Goal: Check status: Check status

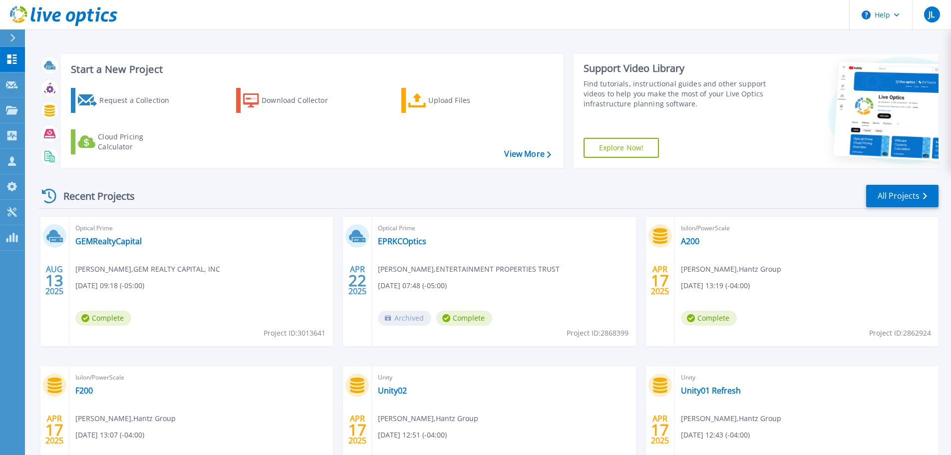
click at [102, 247] on div "Optical Prime GEMRealtyCapital Jose Gonzalez , GEM REALTY CAPITAL, INC 08/13/20…" at bounding box center [201, 281] width 264 height 129
click at [102, 246] on link "GEMRealtyCapital" at bounding box center [108, 241] width 66 height 10
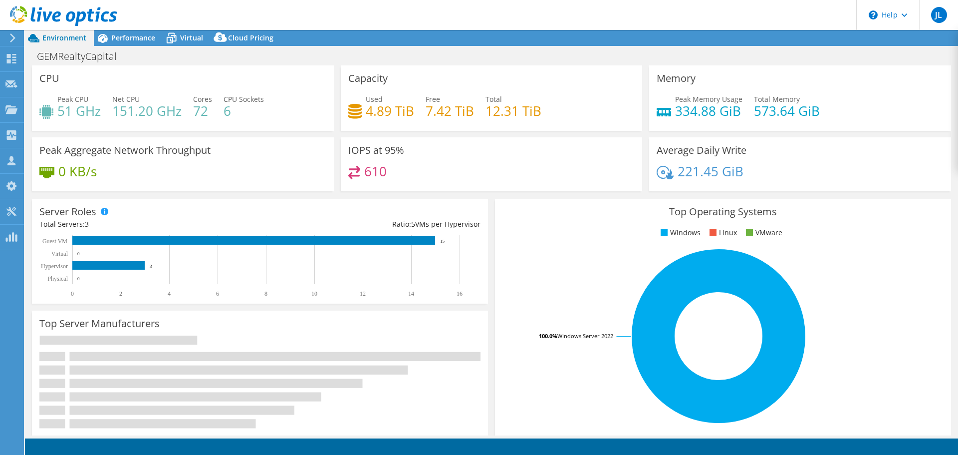
select select "USD"
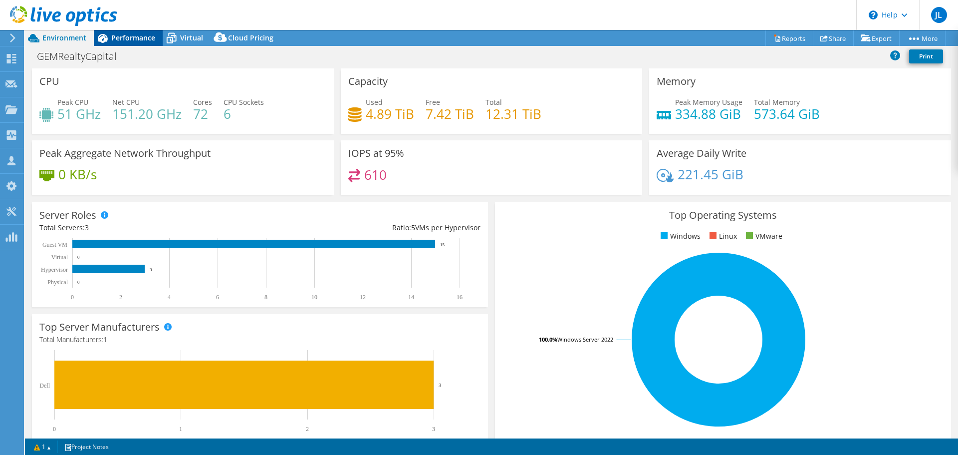
click at [135, 38] on span "Performance" at bounding box center [133, 37] width 44 height 9
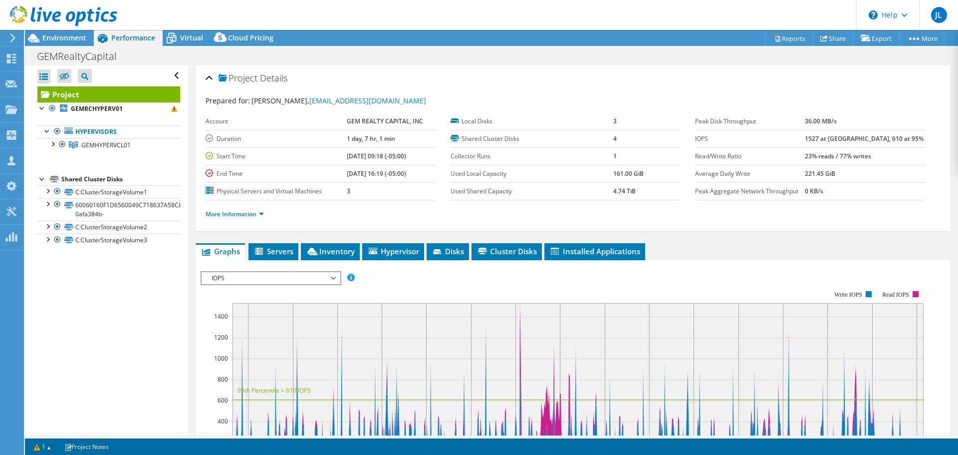
scroll to position [50, 0]
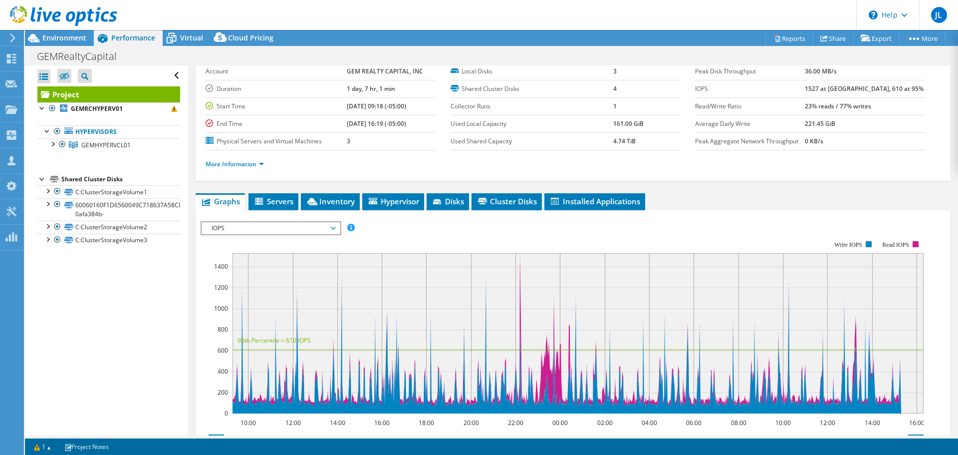
click at [45, 32] on div at bounding box center [58, 16] width 117 height 33
click at [47, 37] on span "Environment" at bounding box center [64, 37] width 44 height 9
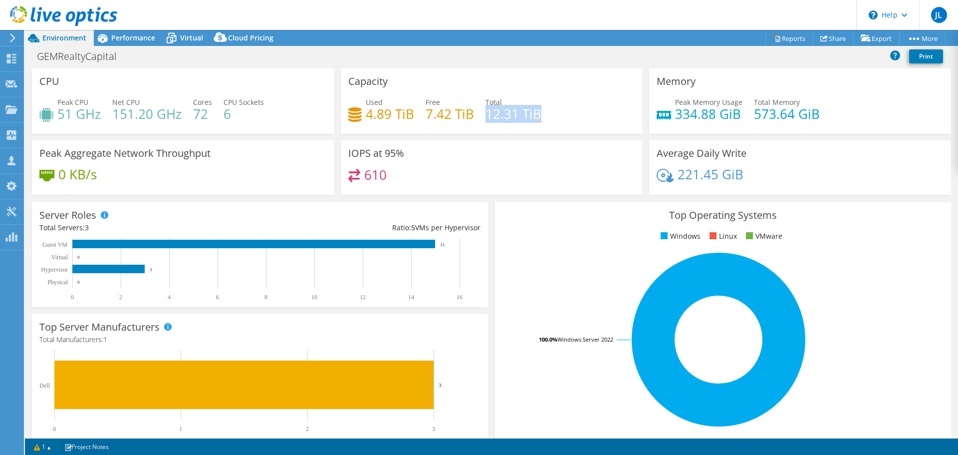
drag, startPoint x: 548, startPoint y: 116, endPoint x: 483, endPoint y: 116, distance: 65.4
click at [483, 116] on div "Used 4.89 TiB Free 7.42 TiB Total 12.31 TiB" at bounding box center [491, 113] width 287 height 32
copy h4 "12.31 TiB"
